Goal: Find specific page/section: Find specific page/section

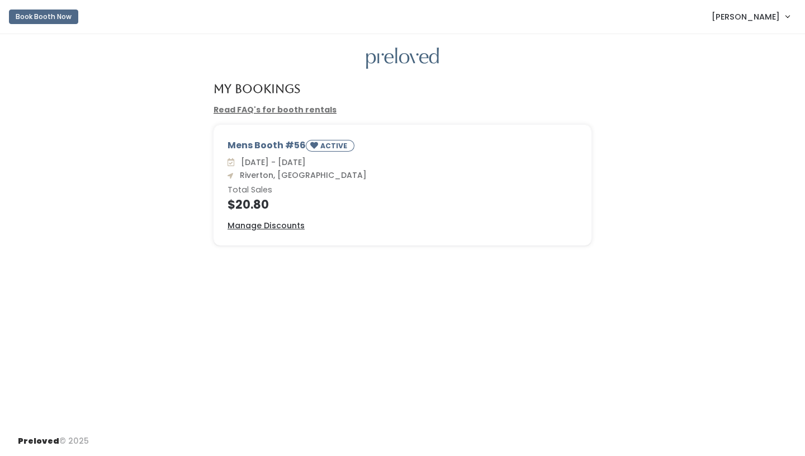
click at [280, 110] on link "Read FAQ's for booth rentals" at bounding box center [275, 109] width 123 height 11
